Goal: Information Seeking & Learning: Check status

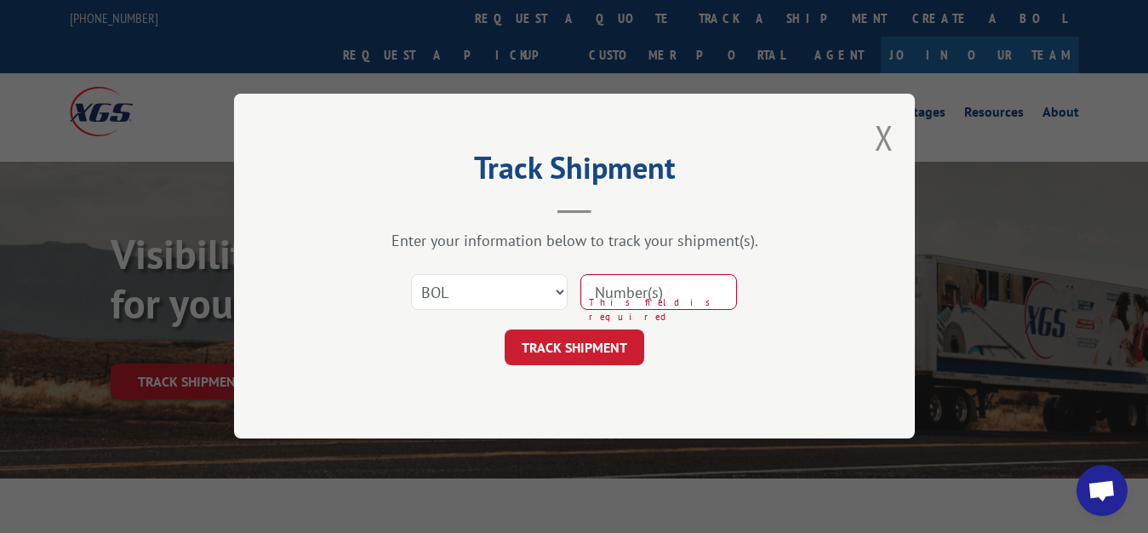
select select "bol"
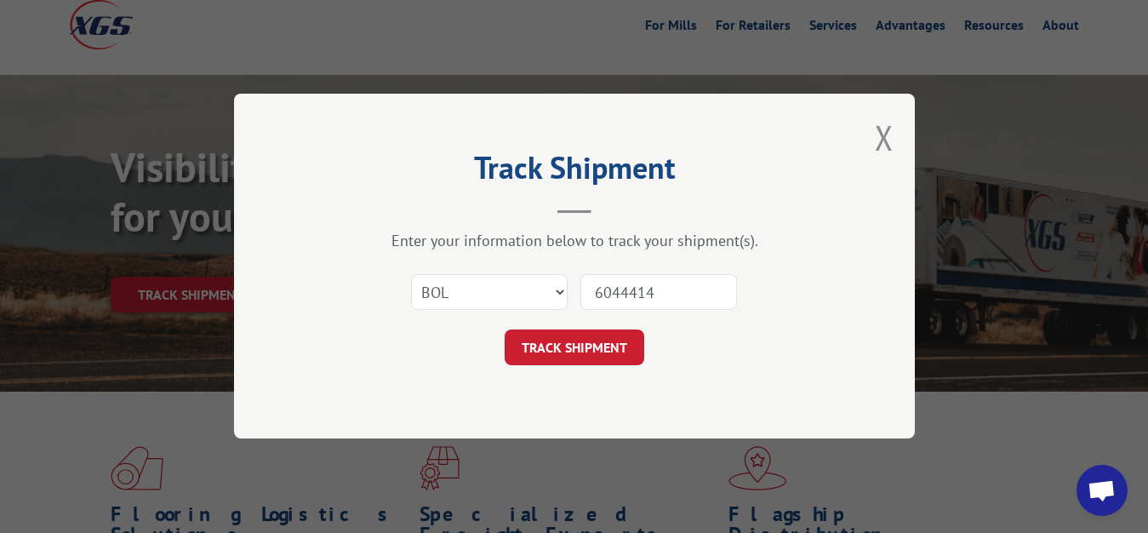
type input "6044414"
click button "TRACK SHIPMENT" at bounding box center [574, 348] width 140 height 36
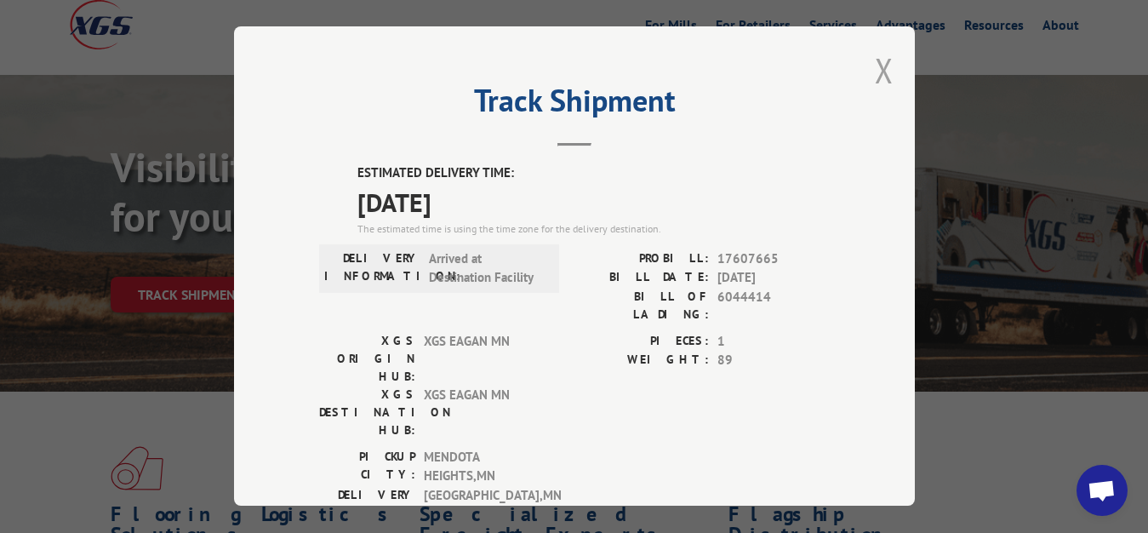
click at [875, 64] on button "Close modal" at bounding box center [884, 70] width 19 height 45
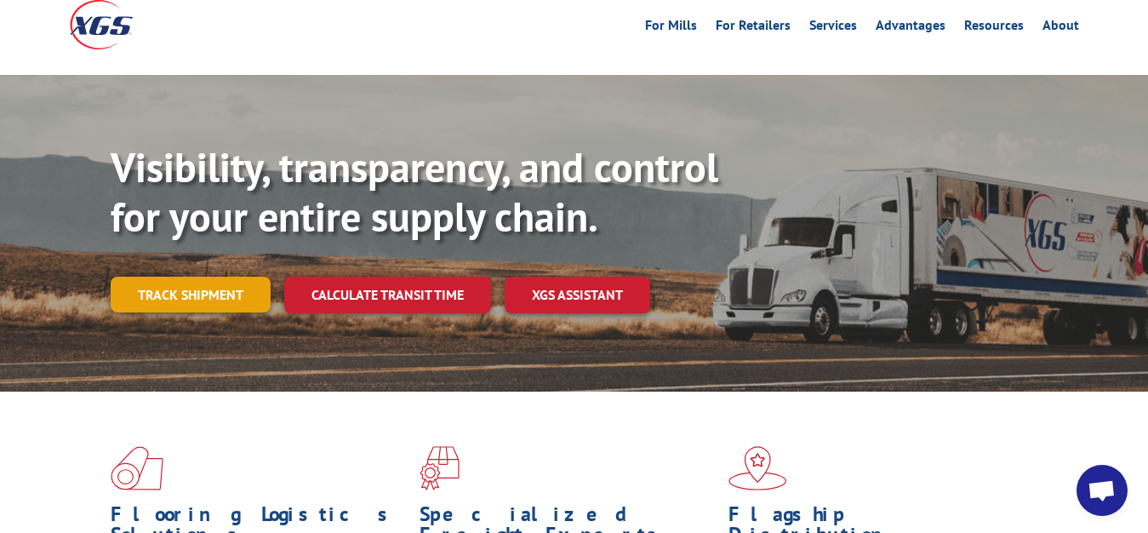
click at [199, 276] on link "Track shipment" at bounding box center [191, 294] width 160 height 36
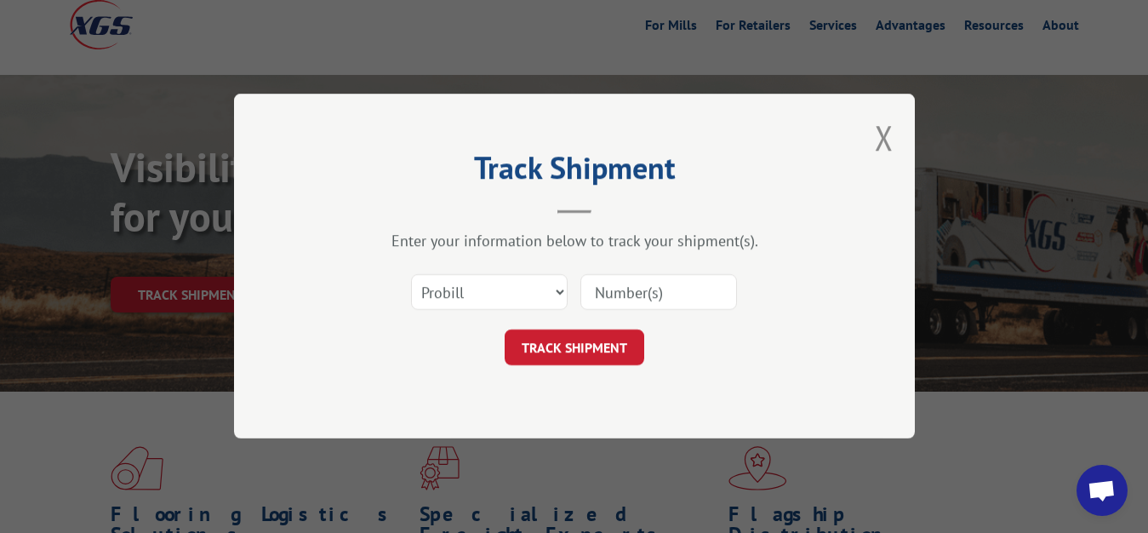
scroll to position [0, 0]
click at [411, 275] on select "Select category... Probill BOL PO" at bounding box center [489, 293] width 157 height 36
select select "bol"
click option "BOL" at bounding box center [0, 0] width 0 height 0
click at [591, 309] on input at bounding box center [658, 293] width 157 height 36
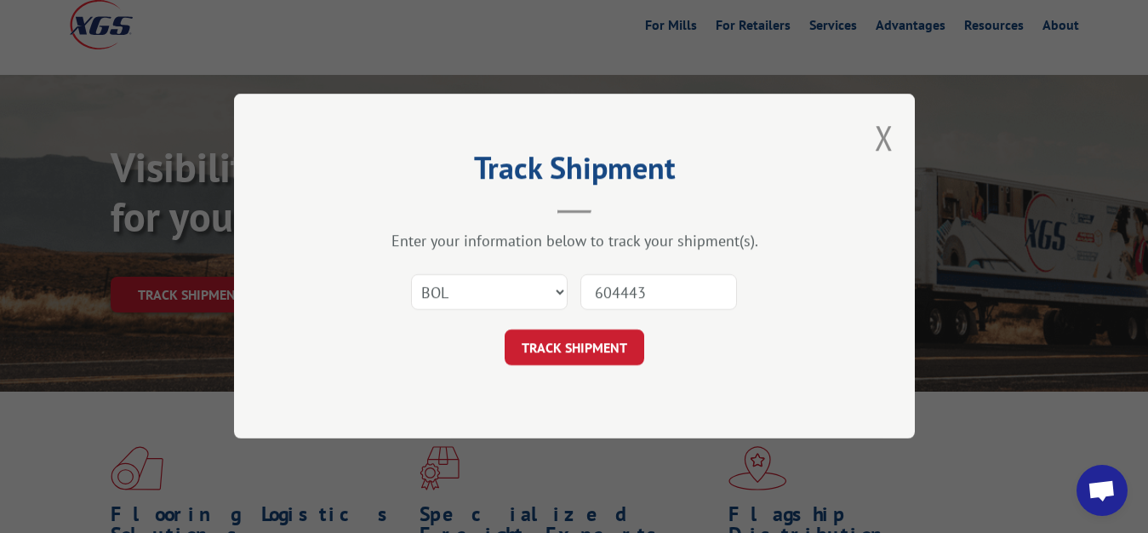
type input "6044437"
click button "TRACK SHIPMENT" at bounding box center [574, 348] width 140 height 36
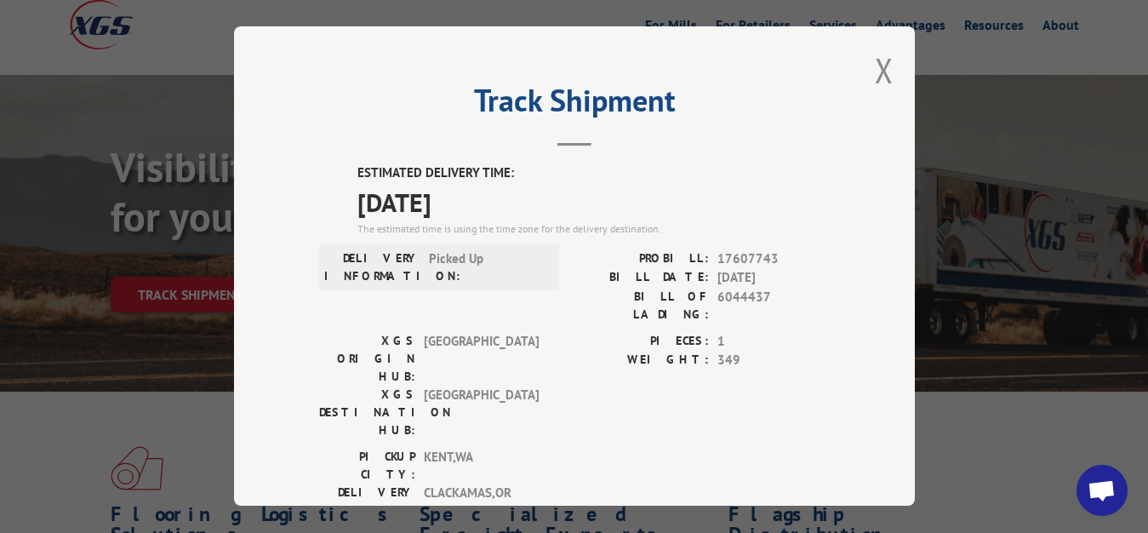
drag, startPoint x: 866, startPoint y: 60, endPoint x: 807, endPoint y: 169, distance: 123.7
click at [875, 67] on button "Close modal" at bounding box center [884, 70] width 19 height 45
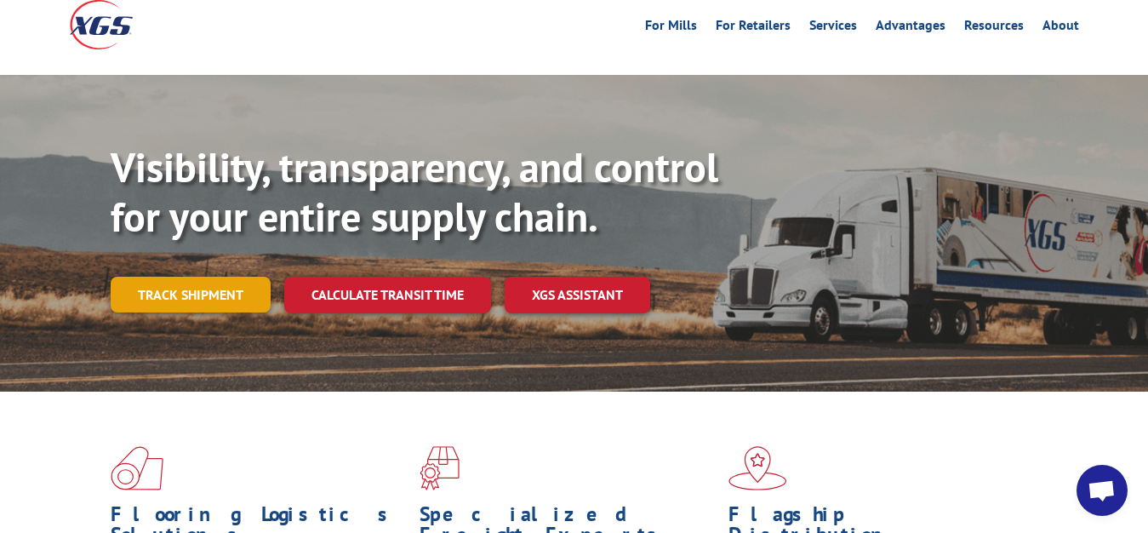
click at [164, 276] on link "Track shipment" at bounding box center [191, 294] width 160 height 36
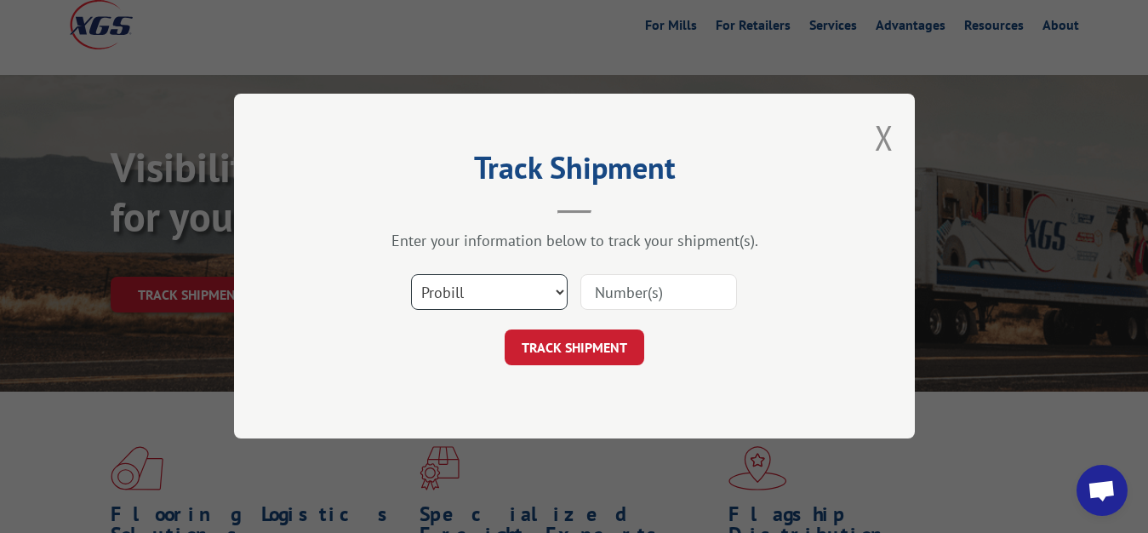
click at [411, 275] on select "Select category... Probill BOL PO" at bounding box center [489, 293] width 157 height 36
select select "bol"
click option "BOL" at bounding box center [0, 0] width 0 height 0
drag, startPoint x: 646, startPoint y: 285, endPoint x: 698, endPoint y: 179, distance: 118.3
click at [646, 283] on input at bounding box center [658, 293] width 157 height 36
